Goal: Task Accomplishment & Management: Use online tool/utility

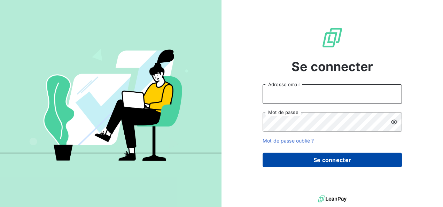
type input "[PERSON_NAME][EMAIL_ADDRESS][PERSON_NAME][DOMAIN_NAME]"
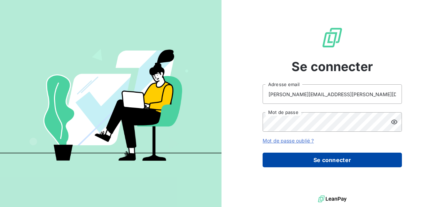
click at [342, 161] on button "Se connecter" at bounding box center [332, 160] width 139 height 15
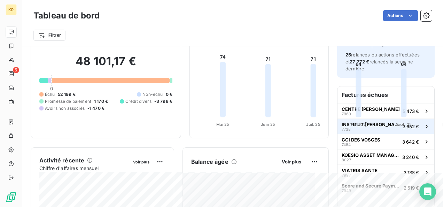
scroll to position [43, 0]
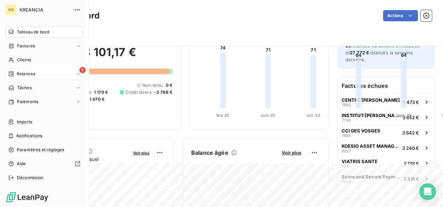
click at [15, 73] on div "Relances" at bounding box center [21, 74] width 27 height 6
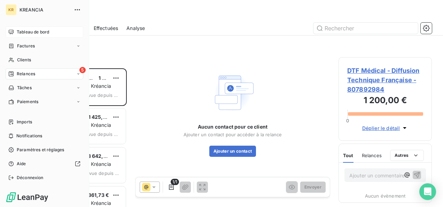
click at [26, 32] on span "Tableau de bord" at bounding box center [33, 32] width 32 height 6
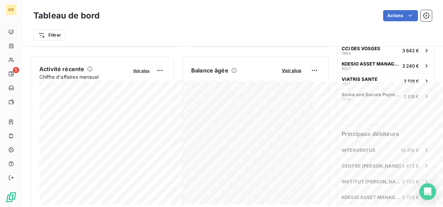
scroll to position [125, 0]
